Goal: Task Accomplishment & Management: Manage account settings

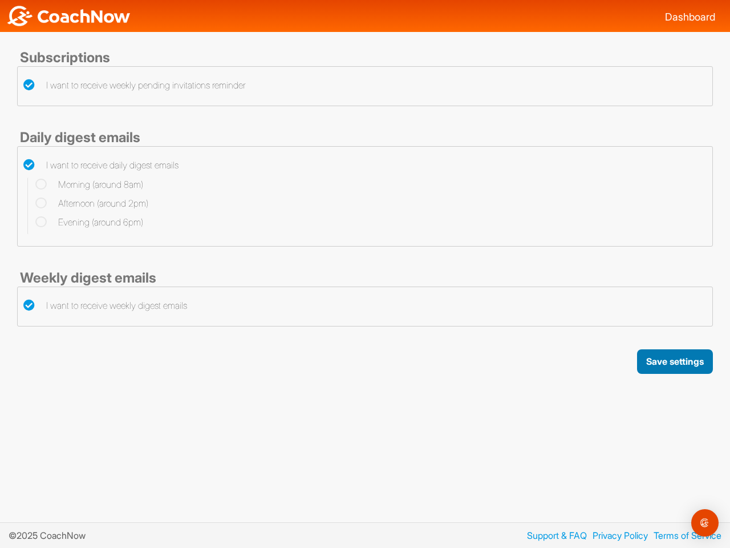
click at [674, 361] on button "Save settings" at bounding box center [675, 361] width 76 height 25
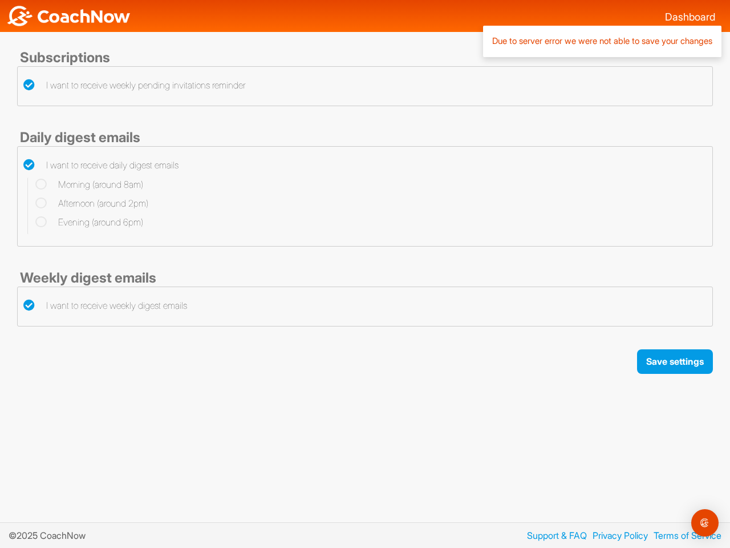
click at [705, 523] on img "Open Intercom Messenger" at bounding box center [705, 523] width 14 height 14
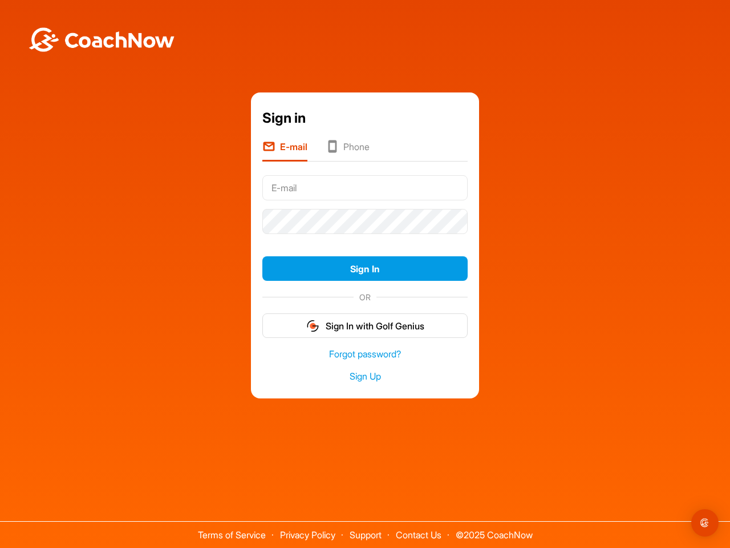
click at [365, 238] on form "Sign In OR Sign In with Golf Genius" at bounding box center [364, 254] width 205 height 167
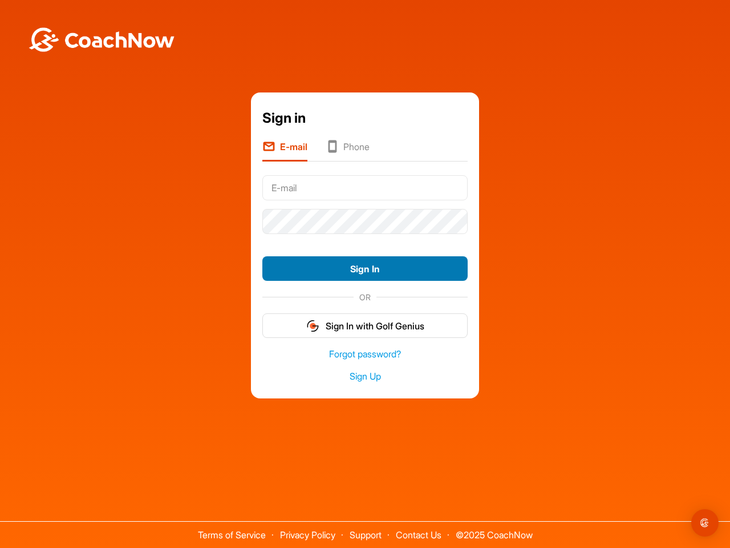
click at [365, 268] on button "Sign In" at bounding box center [364, 268] width 205 height 25
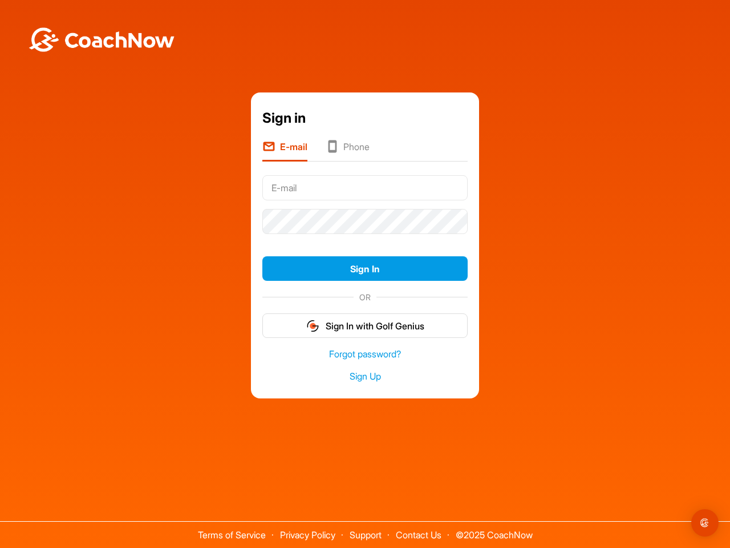
click at [365, 325] on form "Sign In OR Sign In with Golf Genius" at bounding box center [364, 254] width 205 height 167
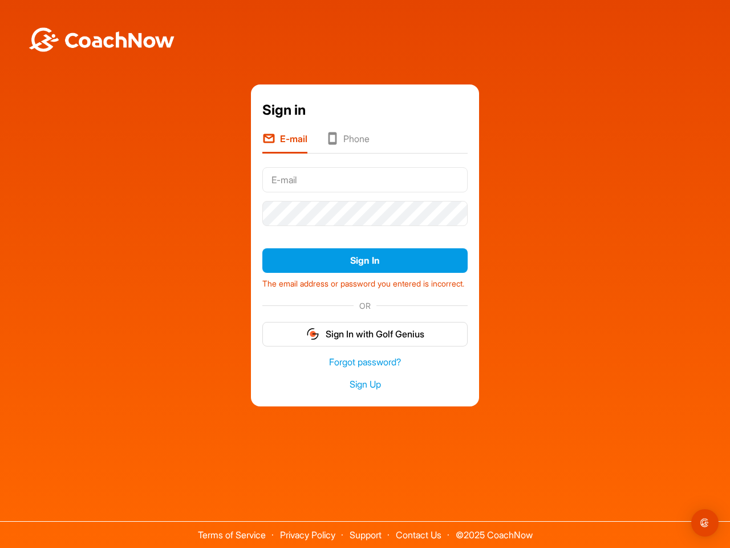
click at [705, 523] on img "Open Intercom Messenger" at bounding box center [705, 523] width 14 height 14
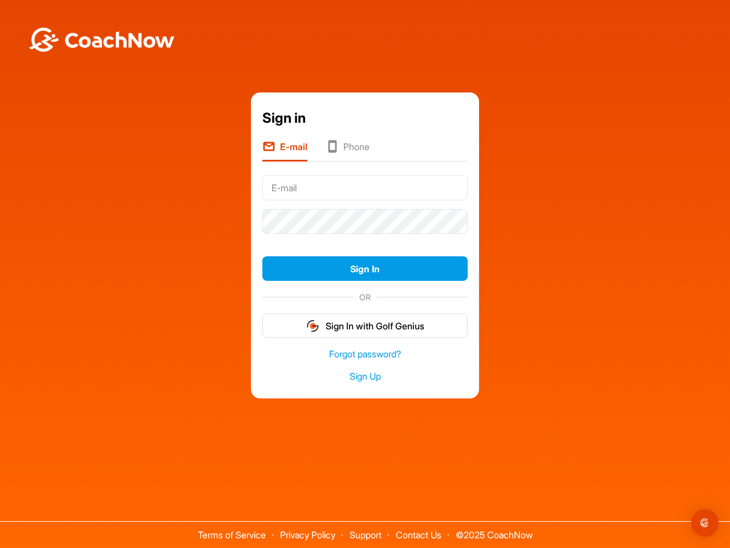
click at [365, 238] on form "Sign In OR Sign In with Golf Genius" at bounding box center [364, 254] width 205 height 167
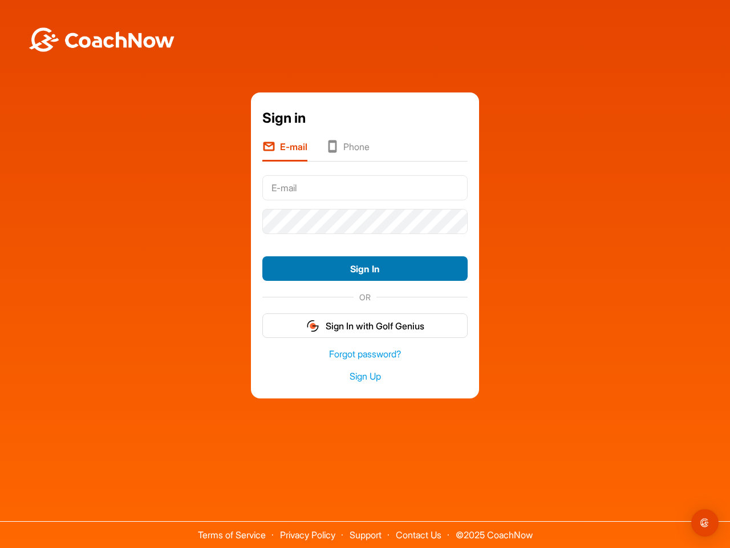
click at [365, 268] on button "Sign In" at bounding box center [364, 268] width 205 height 25
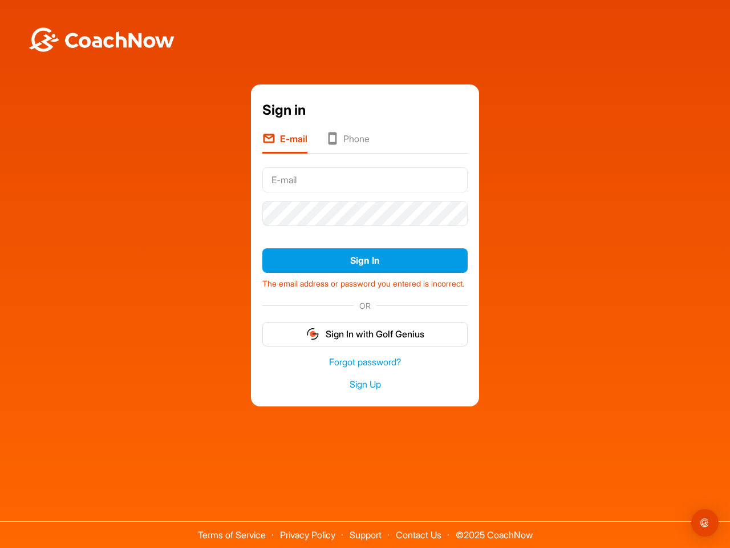
click at [365, 325] on form "Sign In The email address or password you entered is incorrect. OR Sign In with…" at bounding box center [364, 254] width 205 height 183
click at [705, 523] on img "Open Intercom Messenger" at bounding box center [705, 523] width 14 height 14
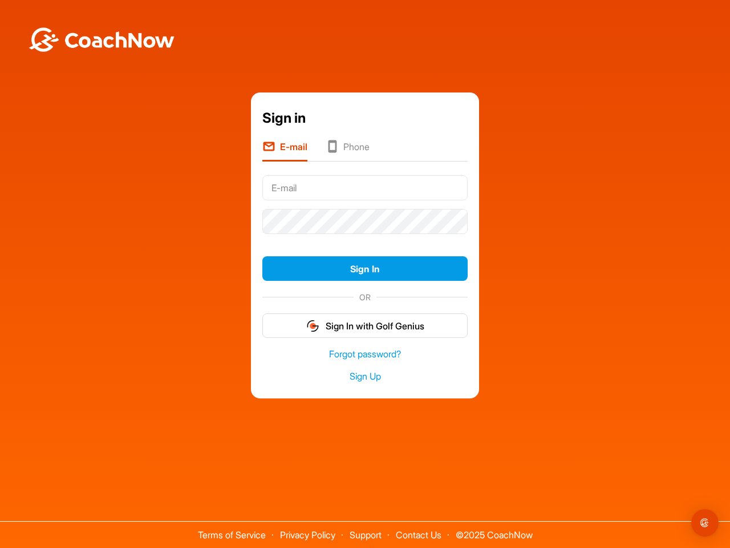
click at [365, 238] on form "Sign In OR Sign In with Golf Genius" at bounding box center [364, 254] width 205 height 167
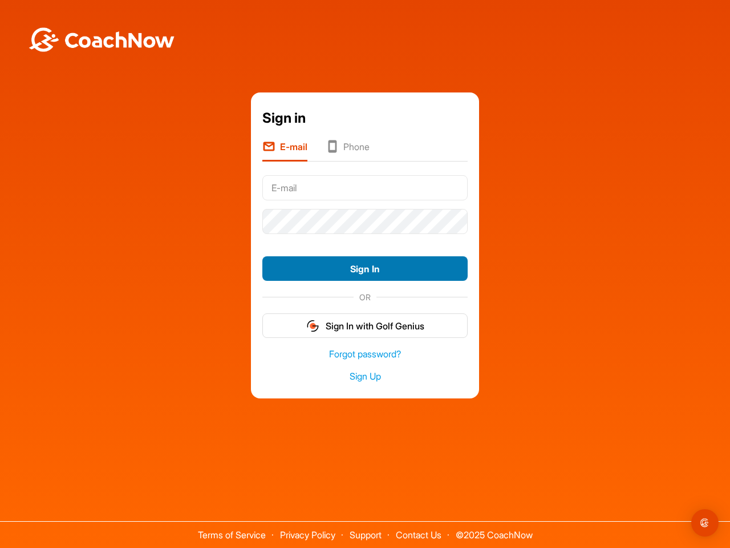
click at [365, 268] on button "Sign In" at bounding box center [364, 268] width 205 height 25
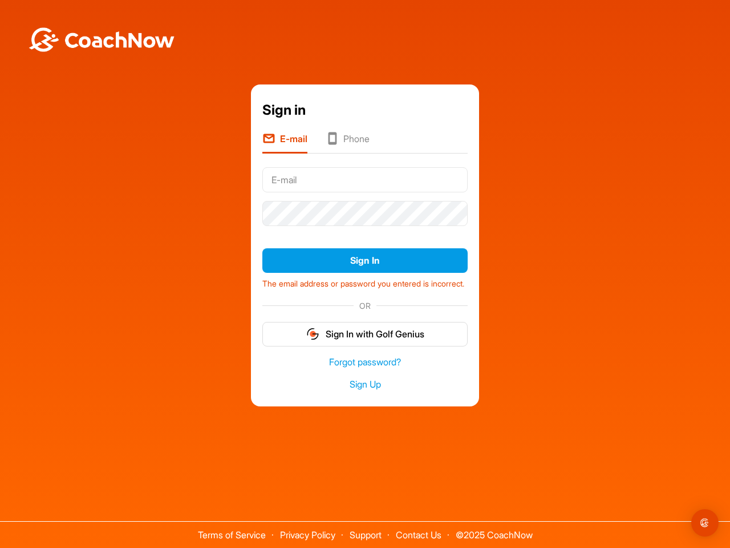
click at [365, 325] on form "Sign In The email address or password you entered is incorrect. OR Sign In with…" at bounding box center [364, 254] width 205 height 183
click at [705, 523] on img "Open Intercom Messenger" at bounding box center [705, 523] width 14 height 14
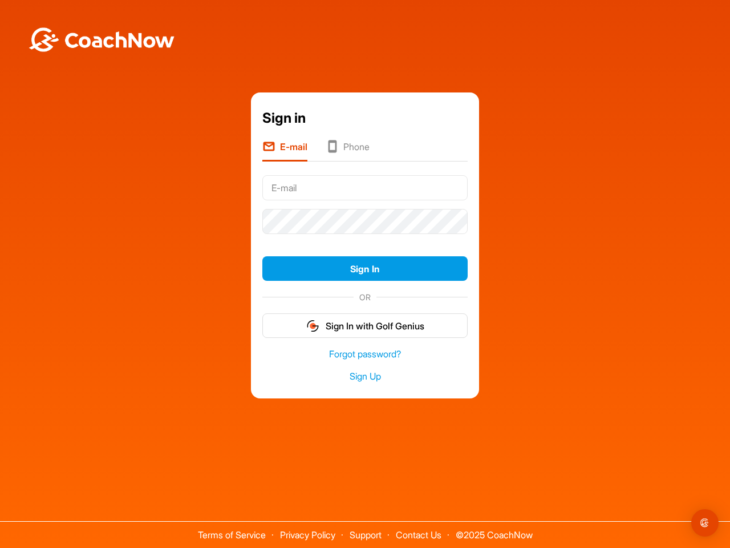
click at [365, 238] on form "Sign In OR Sign In with Golf Genius" at bounding box center [364, 254] width 205 height 167
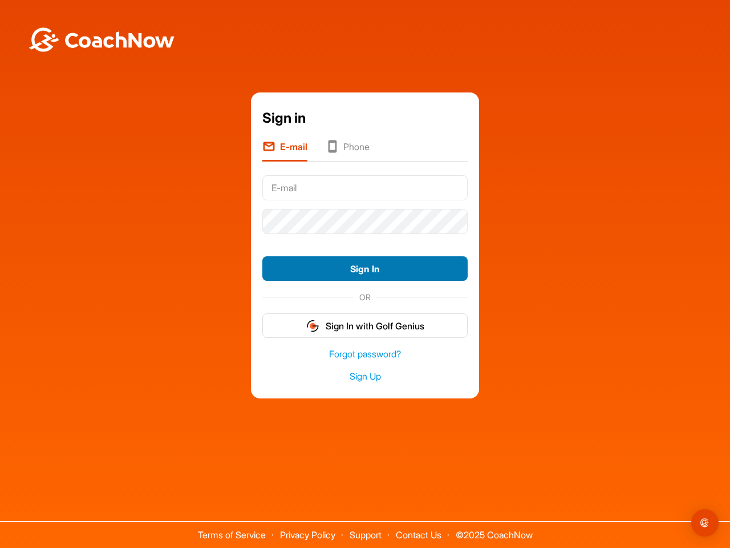
click at [365, 268] on button "Sign In" at bounding box center [364, 268] width 205 height 25
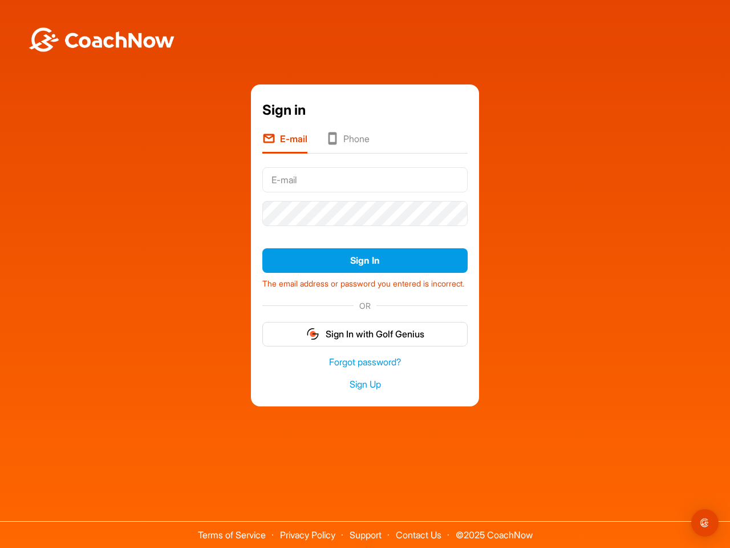
click at [365, 325] on form "Sign In The email address or password you entered is incorrect. OR Sign In with…" at bounding box center [364, 254] width 205 height 183
click at [705, 523] on img "Open Intercom Messenger" at bounding box center [705, 523] width 14 height 14
